Goal: Navigation & Orientation: Find specific page/section

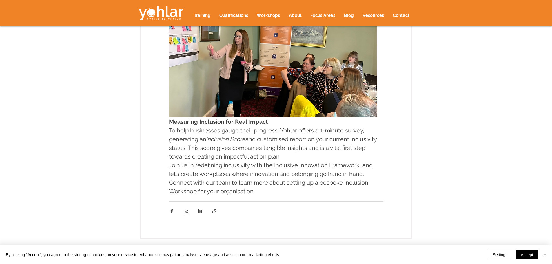
scroll to position [638, 0]
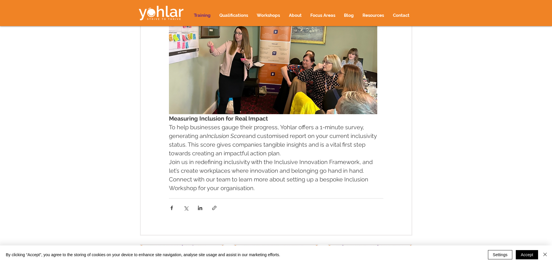
click at [201, 17] on p "Training" at bounding box center [202, 15] width 23 height 14
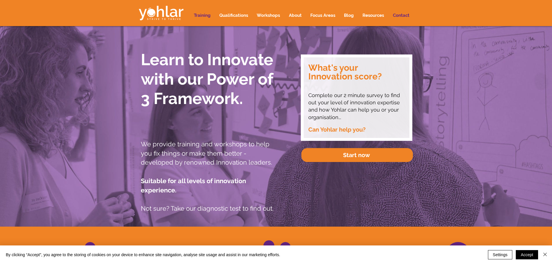
click at [401, 16] on p "Contact" at bounding box center [401, 15] width 22 height 14
